Goal: Task Accomplishment & Management: Manage account settings

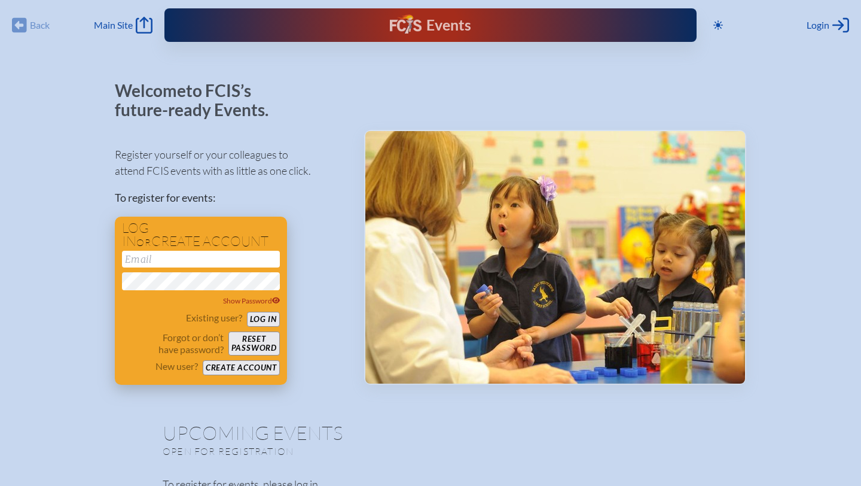
type input "[EMAIL_ADDRESS][DOMAIN_NAME]"
click at [270, 315] on button "Log in" at bounding box center [263, 319] width 33 height 15
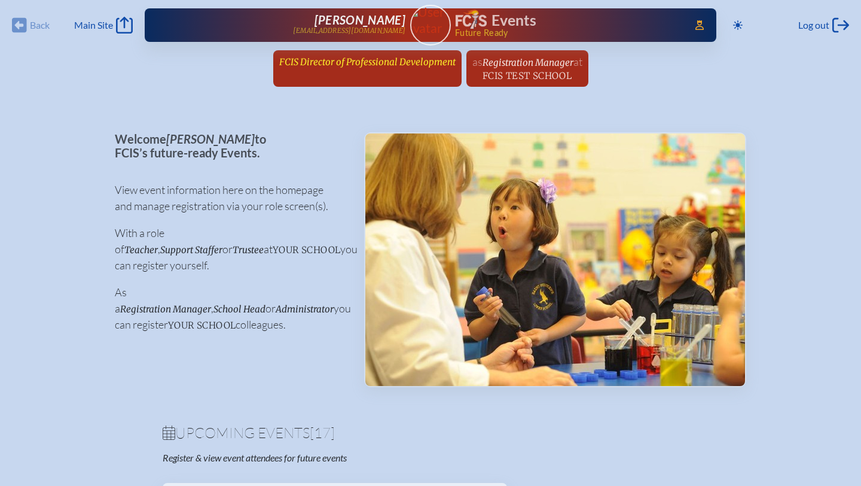
click at [344, 65] on span "FCIS Director of Professional Development" at bounding box center [367, 61] width 176 height 11
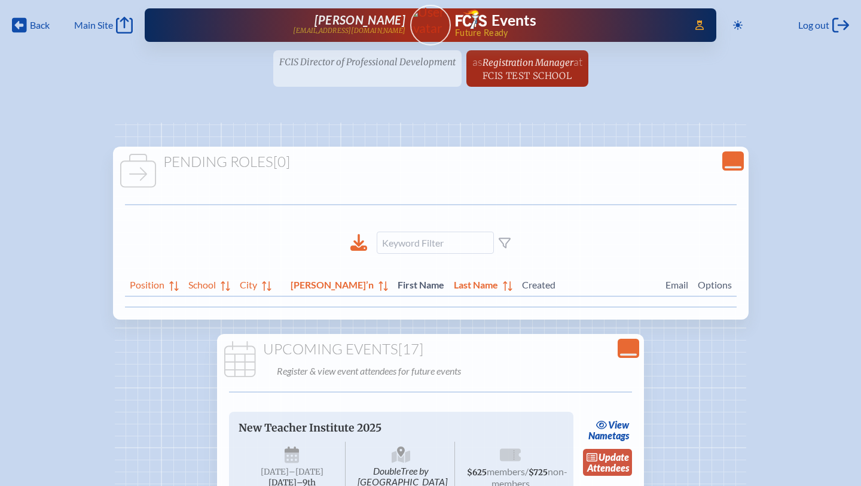
click at [623, 462] on link "update Attendees" at bounding box center [607, 463] width 49 height 28
